Goal: Task Accomplishment & Management: Manage account settings

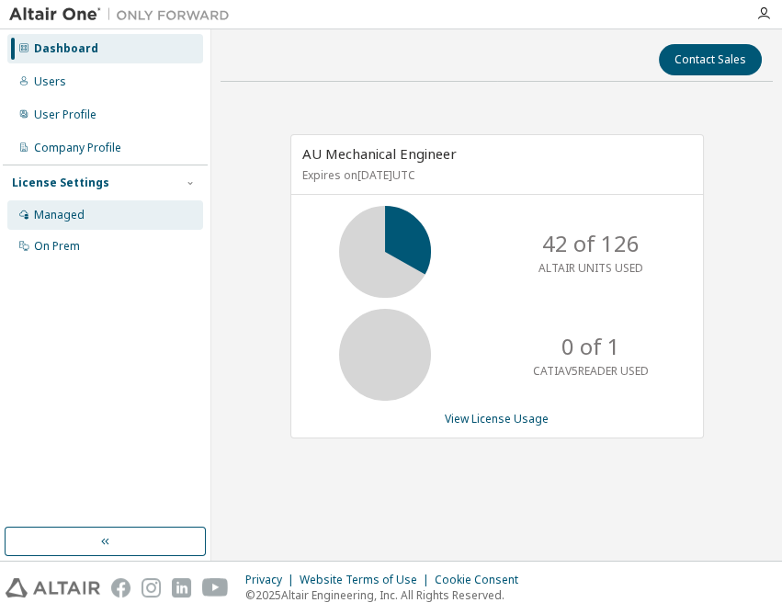
click at [58, 210] on div "Managed" at bounding box center [59, 215] width 51 height 15
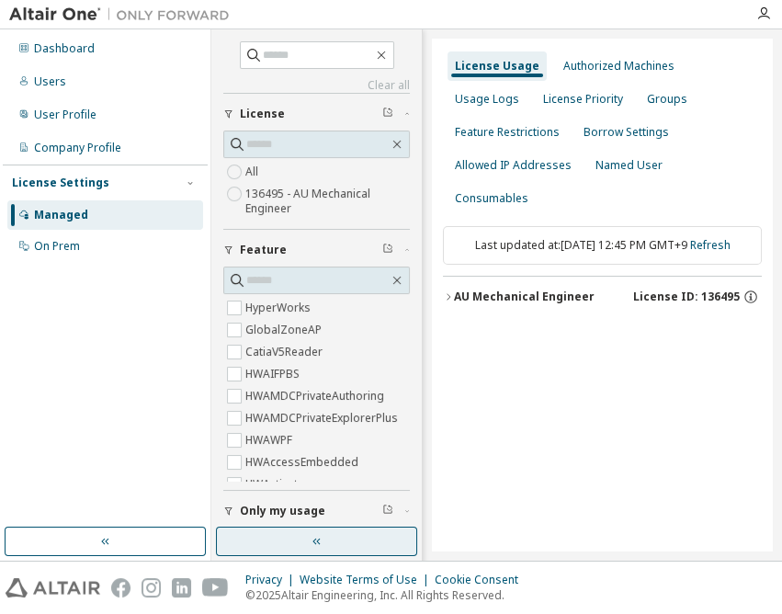
click at [303, 546] on button "button" at bounding box center [316, 541] width 201 height 29
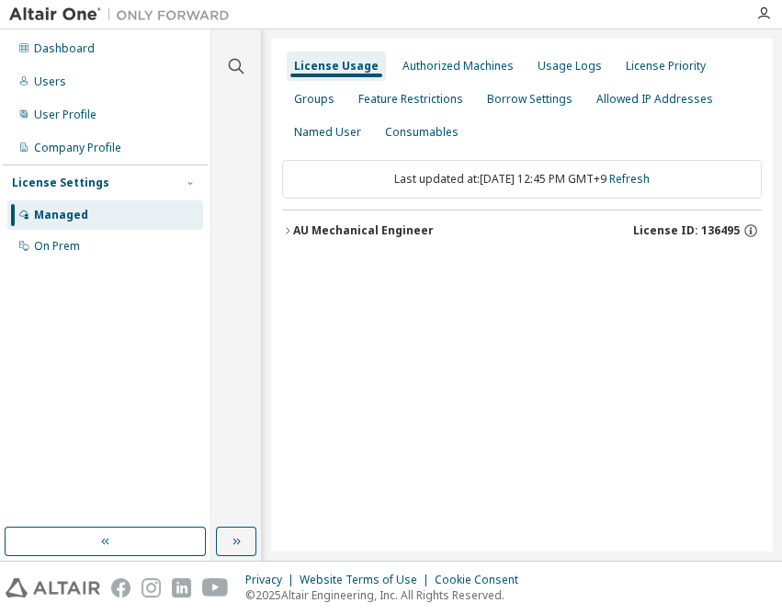
click at [399, 233] on div "AU Mechanical Engineer" at bounding box center [363, 230] width 141 height 15
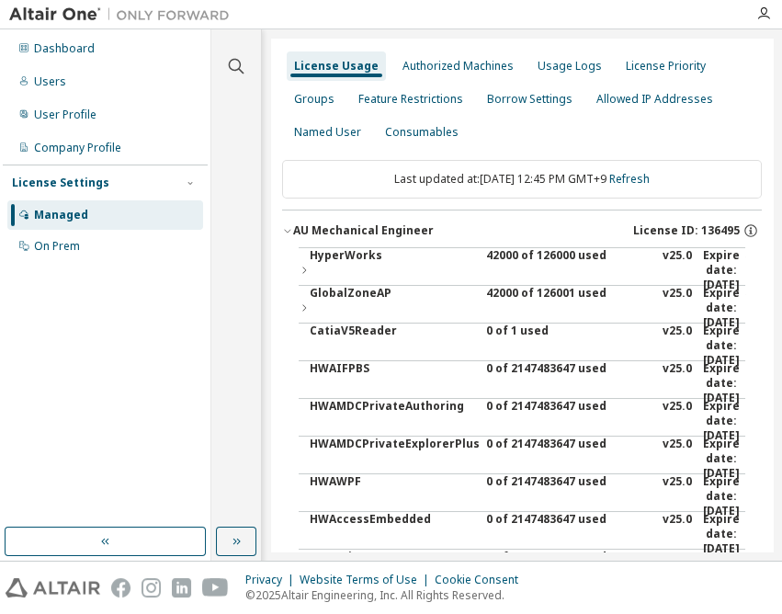
click at [506, 257] on div "42000 of 126000 used" at bounding box center [568, 270] width 165 height 44
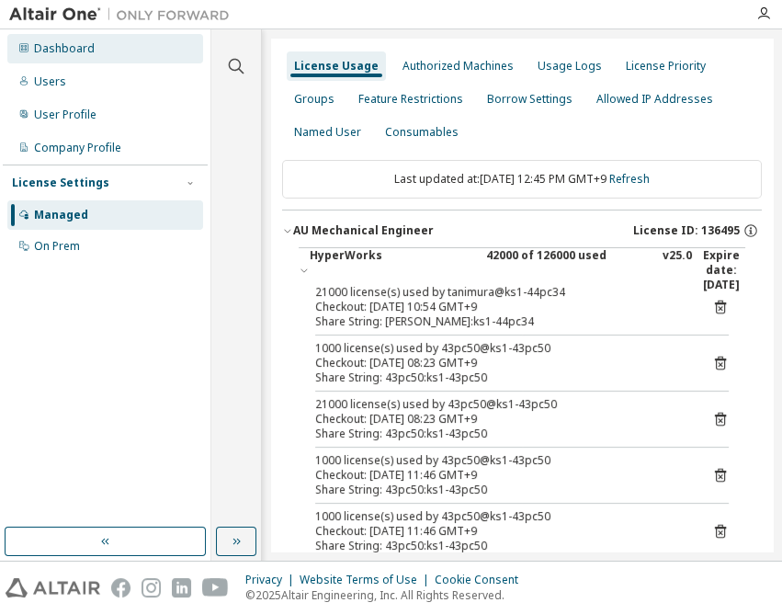
click at [92, 53] on div "Dashboard" at bounding box center [105, 48] width 196 height 29
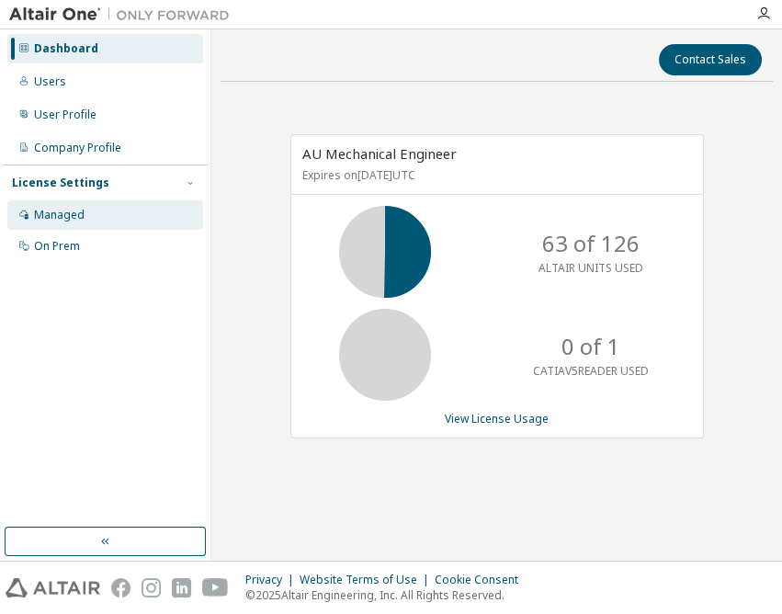
click at [56, 211] on div "Managed" at bounding box center [59, 215] width 51 height 15
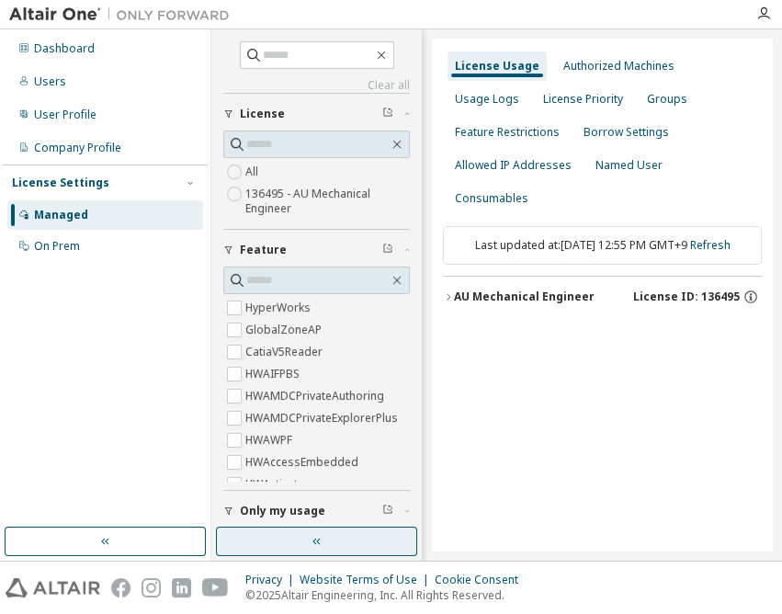
click at [294, 539] on button "button" at bounding box center [316, 541] width 201 height 29
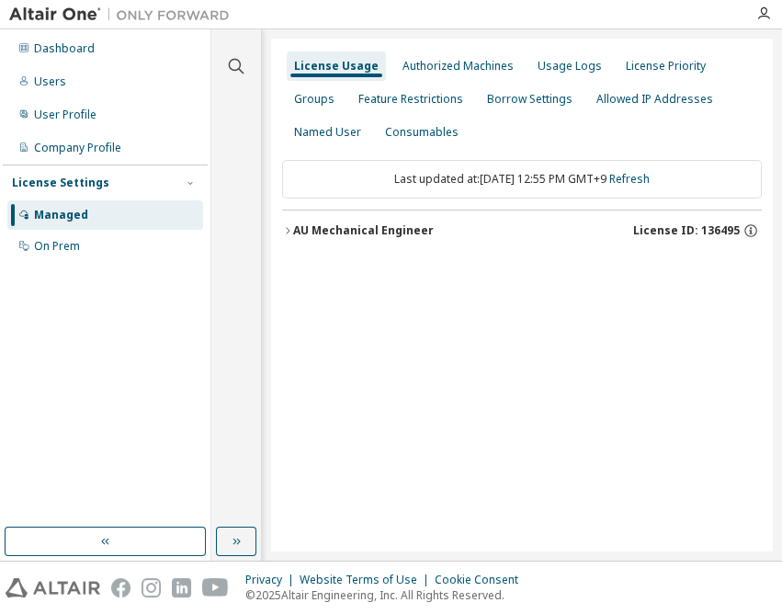
click at [434, 229] on div "AU Mechanical Engineer License ID: 136495" at bounding box center [527, 230] width 469 height 17
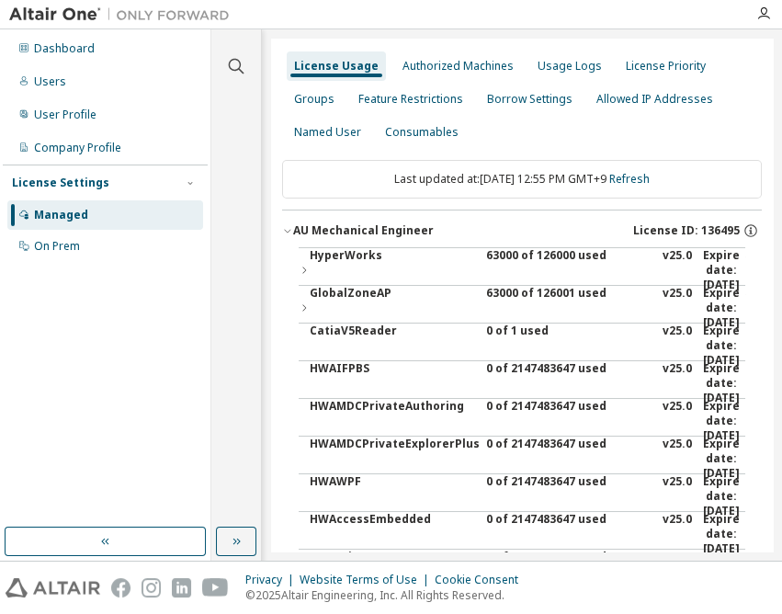
click at [499, 255] on div "63000 of 126000 used" at bounding box center [568, 270] width 165 height 44
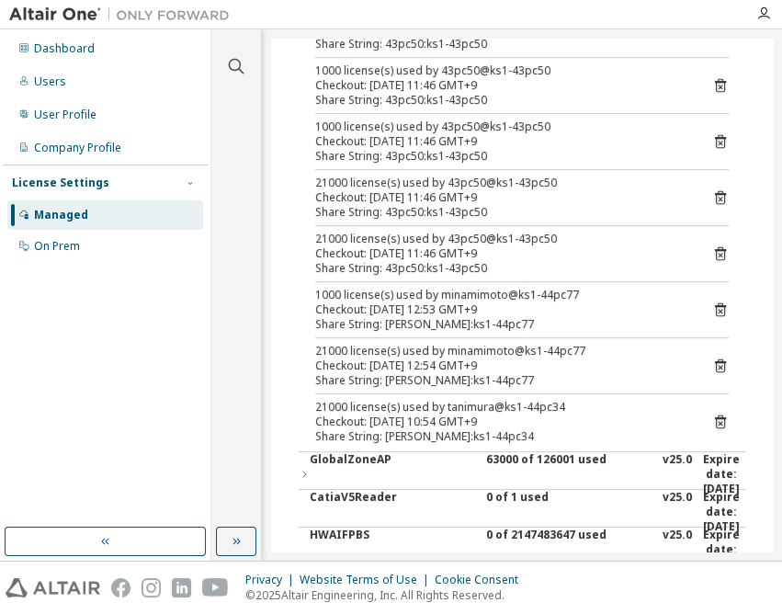
scroll to position [334, 0]
click at [95, 57] on div "Dashboard" at bounding box center [105, 48] width 196 height 29
